Goal: Task Accomplishment & Management: Manage account settings

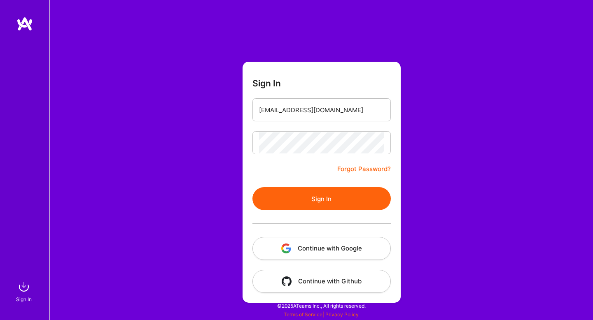
click at [312, 195] on button "Sign In" at bounding box center [321, 198] width 138 height 23
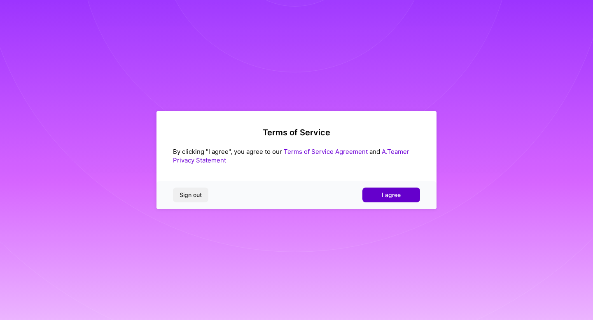
click at [392, 195] on span "I agree" at bounding box center [390, 195] width 19 height 8
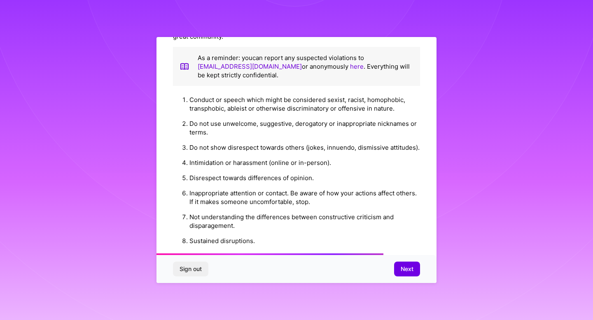
scroll to position [886, 0]
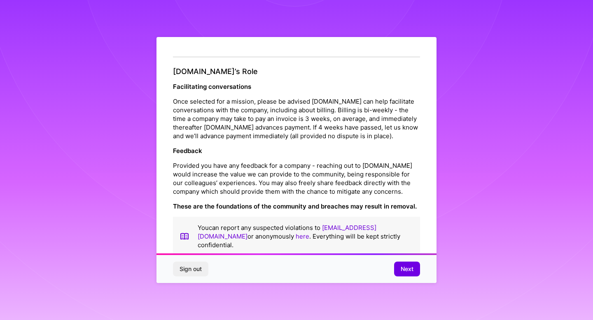
click at [186, 270] on span "Sign out" at bounding box center [190, 269] width 22 height 8
